Goal: Task Accomplishment & Management: Complete application form

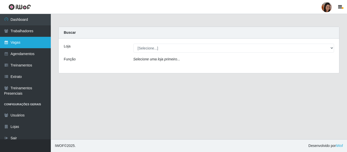
click at [29, 41] on link "Vagas" at bounding box center [25, 42] width 51 height 11
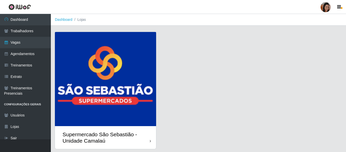
click at [107, 73] on img at bounding box center [105, 79] width 101 height 94
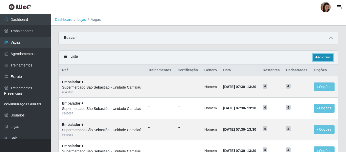
click at [323, 55] on link "Adicionar" at bounding box center [323, 57] width 20 height 7
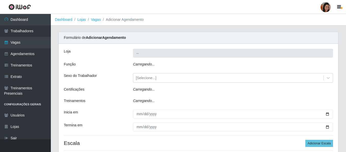
type input "Supermercado São Sebastião - Unidade Camalaú"
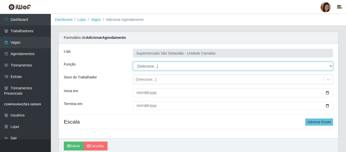
click at [161, 66] on select "[Selecione...] ASG ASG + ASG ++ Auxiliar de entrega + Auxiliar de entrega ++ Au…" at bounding box center [233, 66] width 200 height 9
select select "125"
click at [133, 62] on select "[Selecione...] ASG ASG + ASG ++ Auxiliar de entrega + Auxiliar de entrega ++ Au…" at bounding box center [233, 66] width 200 height 9
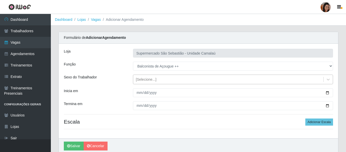
click at [155, 80] on div "[Selecione...]" at bounding box center [228, 79] width 190 height 8
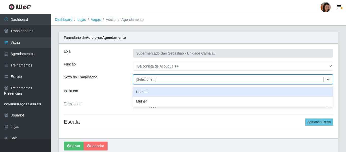
click at [120, 84] on div "Sexo do Trabalhador" at bounding box center [94, 80] width 69 height 10
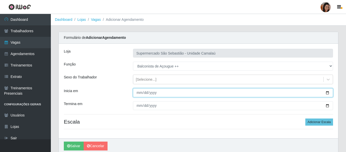
click at [140, 92] on input "Inicia em" at bounding box center [233, 92] width 200 height 9
type input "0025-10-02"
type input "[DATE]"
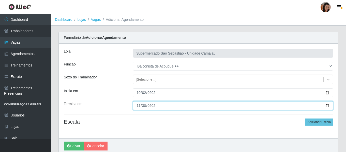
type input "[DATE]"
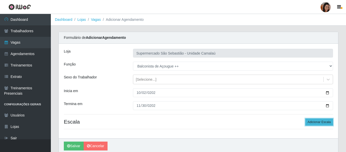
click at [326, 124] on button "Adicionar Escala" at bounding box center [319, 122] width 28 height 7
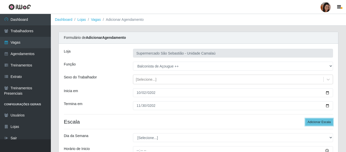
scroll to position [51, 0]
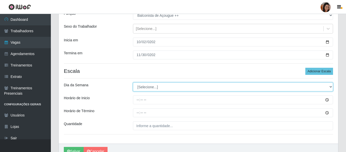
click at [155, 84] on select "[Selecione...] Segunda Terça Quarta Quinta Sexta Sábado Domingo" at bounding box center [233, 87] width 200 height 9
select select "0"
click at [133, 83] on select "[Selecione...] Segunda Terça Quarta Quinta Sexta Sábado Domingo" at bounding box center [233, 87] width 200 height 9
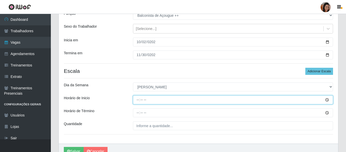
click at [134, 101] on input "Horário de Inicio" at bounding box center [233, 100] width 200 height 9
type input "08:00"
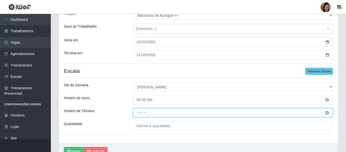
type input "13:00"
type input "13:30"
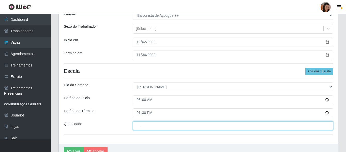
click at [150, 123] on input "___" at bounding box center [233, 125] width 200 height 9
type input "1__"
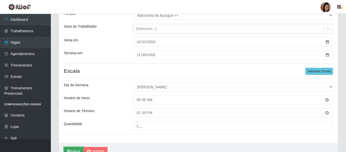
click at [79, 148] on button "Salvar" at bounding box center [74, 151] width 20 height 9
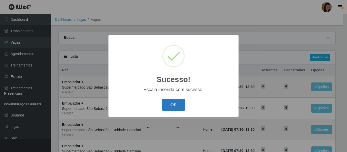
click at [181, 104] on button "OK" at bounding box center [174, 105] width 24 height 12
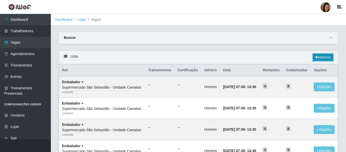
click at [322, 59] on link "Adicionar" at bounding box center [323, 57] width 20 height 7
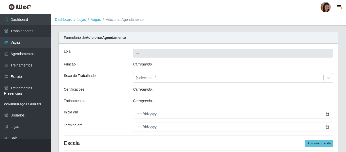
type input "Supermercado São Sebastião - Unidade Camalaú"
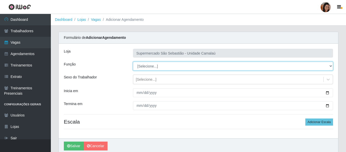
click at [154, 67] on select "[Selecione...] ASG ASG + ASG ++ Auxiliar de entrega + Auxiliar de entrega ++ Au…" at bounding box center [233, 66] width 200 height 9
select select "125"
click at [133, 62] on select "[Selecione...] ASG ASG + ASG ++ Auxiliar de entrega + Auxiliar de entrega ++ Au…" at bounding box center [233, 66] width 200 height 9
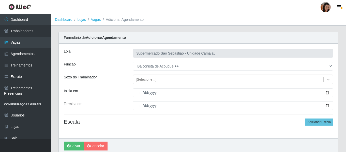
click at [140, 78] on div "[Selecione...]" at bounding box center [146, 79] width 21 height 5
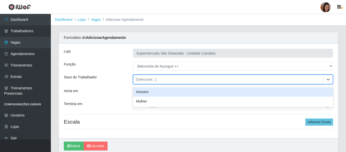
click at [140, 78] on div "[Selecione...]" at bounding box center [146, 79] width 21 height 5
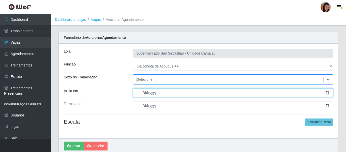
click at [138, 93] on input "Inicia em" at bounding box center [233, 92] width 200 height 9
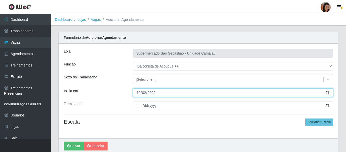
type input "[DATE]"
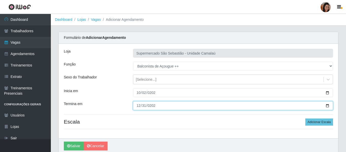
type input "[DATE]"
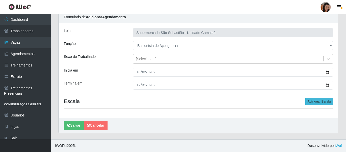
drag, startPoint x: 322, startPoint y: 106, endPoint x: 322, endPoint y: 103, distance: 2.8
click at [322, 103] on div "Loja Supermercado São Sebastião - Unidade Camalaú Função [Selecione...] ASG ASG…" at bounding box center [198, 70] width 279 height 95
click at [322, 103] on button "Adicionar Escala" at bounding box center [319, 101] width 28 height 7
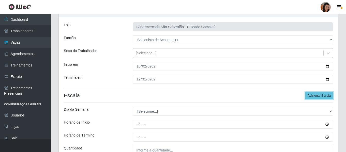
scroll to position [71, 0]
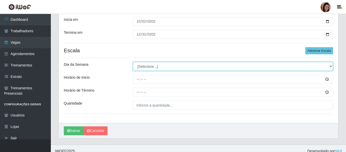
click at [144, 66] on select "[Selecione...] Segunda Terça Quarta Quinta Sexta Sábado Domingo" at bounding box center [233, 66] width 200 height 9
select select "3"
click at [133, 62] on select "[Selecione...] Segunda Terça Quarta Quinta Sexta Sábado Domingo" at bounding box center [233, 66] width 200 height 9
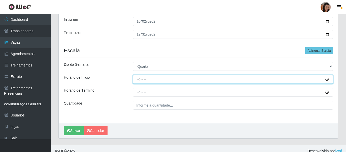
click at [137, 81] on input "Horário de Inicio" at bounding box center [233, 79] width 200 height 9
type input "15:30"
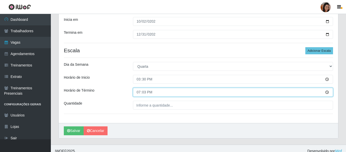
type input "19:30"
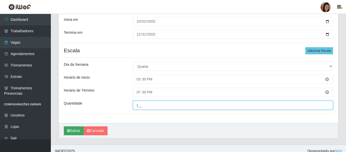
type input "1__"
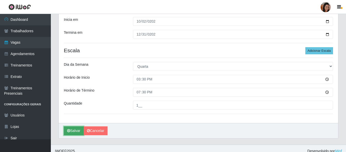
click at [69, 131] on icon "submit" at bounding box center [68, 131] width 3 height 4
click at [77, 130] on button "Salvar" at bounding box center [74, 130] width 20 height 9
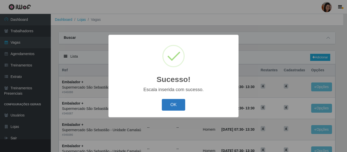
click at [174, 101] on button "OK" at bounding box center [174, 105] width 24 height 12
